Goal: Task Accomplishment & Management: Manage account settings

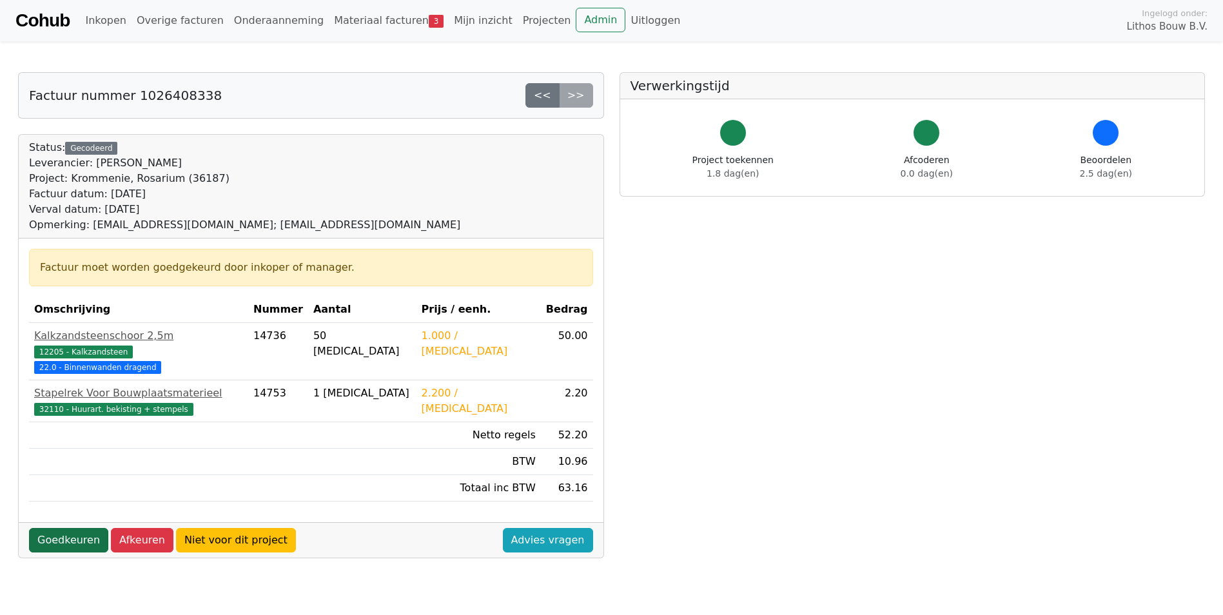
click at [57, 528] on link "Goedkeuren" at bounding box center [68, 540] width 79 height 24
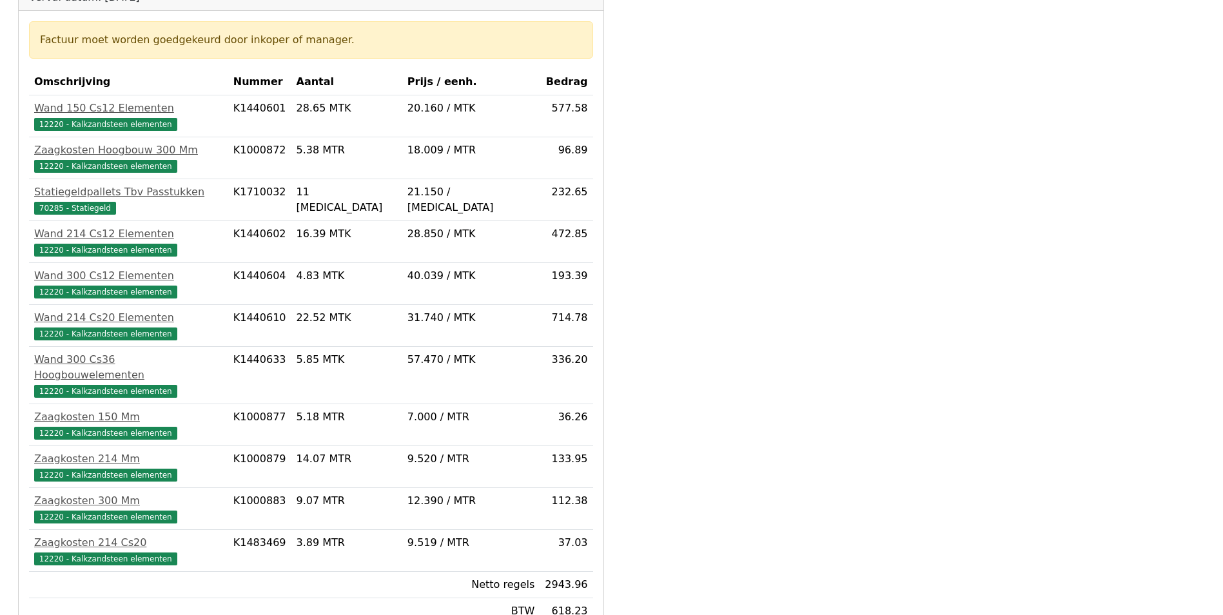
scroll to position [341, 0]
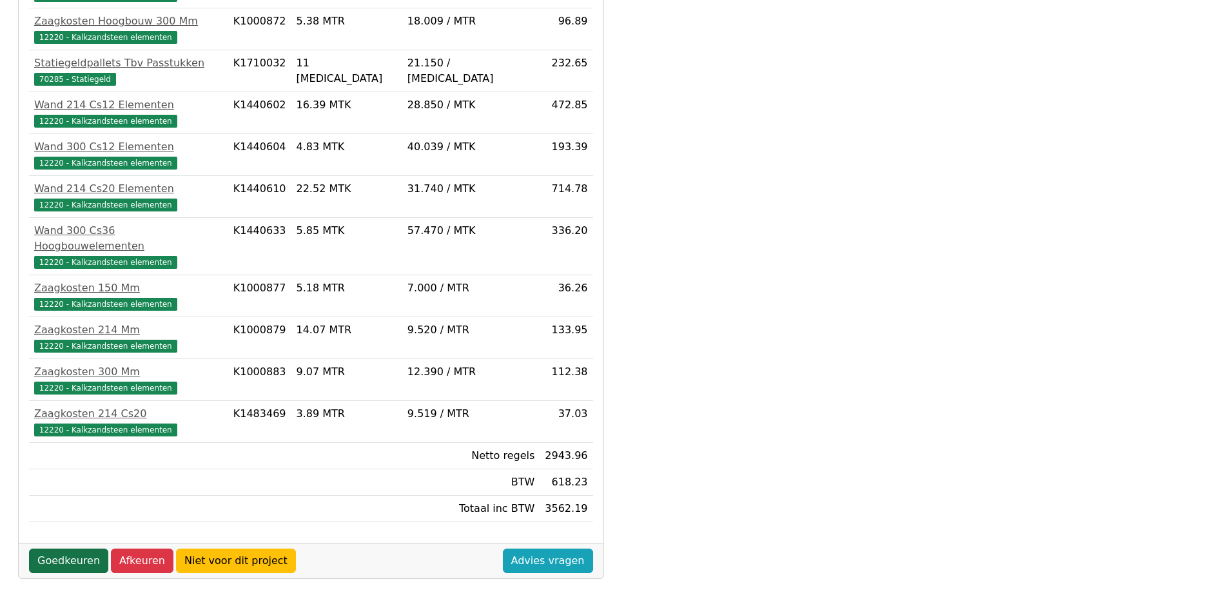
click at [61, 549] on link "Goedkeuren" at bounding box center [68, 561] width 79 height 24
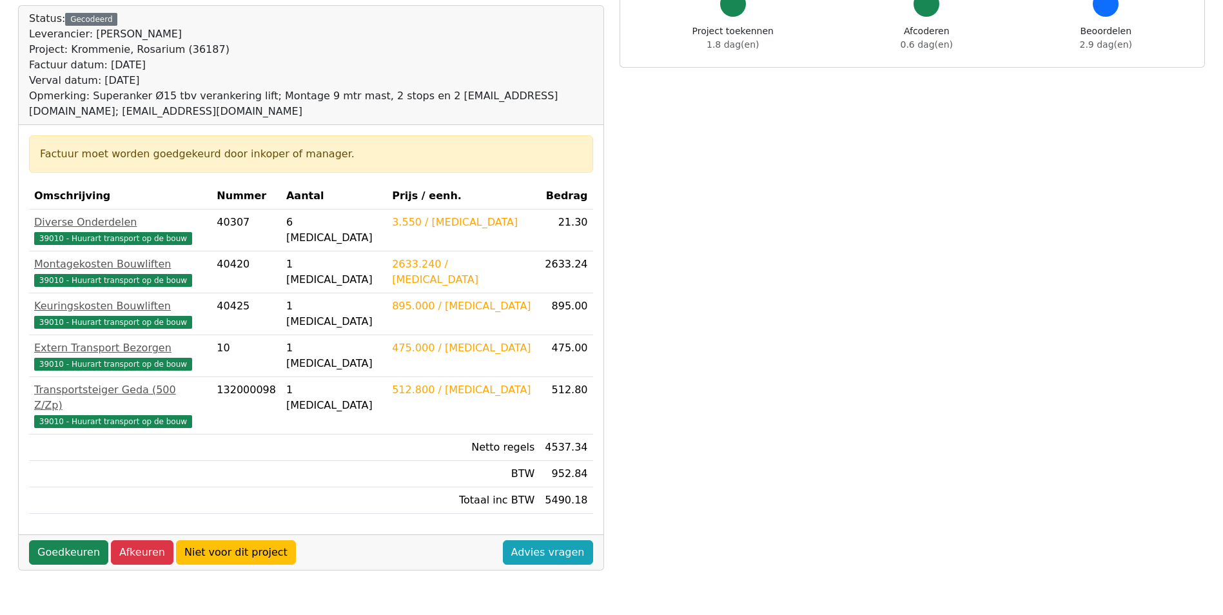
scroll to position [193, 0]
